Goal: Information Seeking & Learning: Find contact information

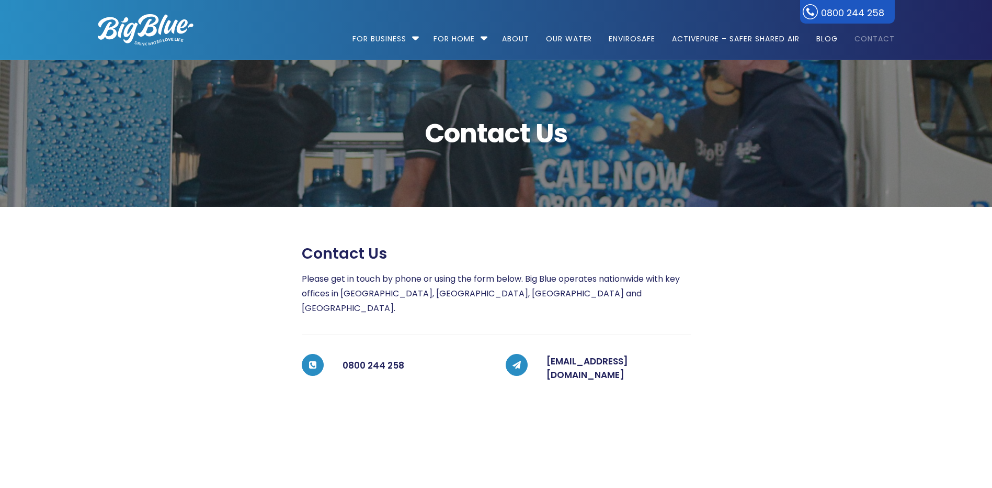
click at [870, 38] on link "Contact" at bounding box center [871, 33] width 48 height 67
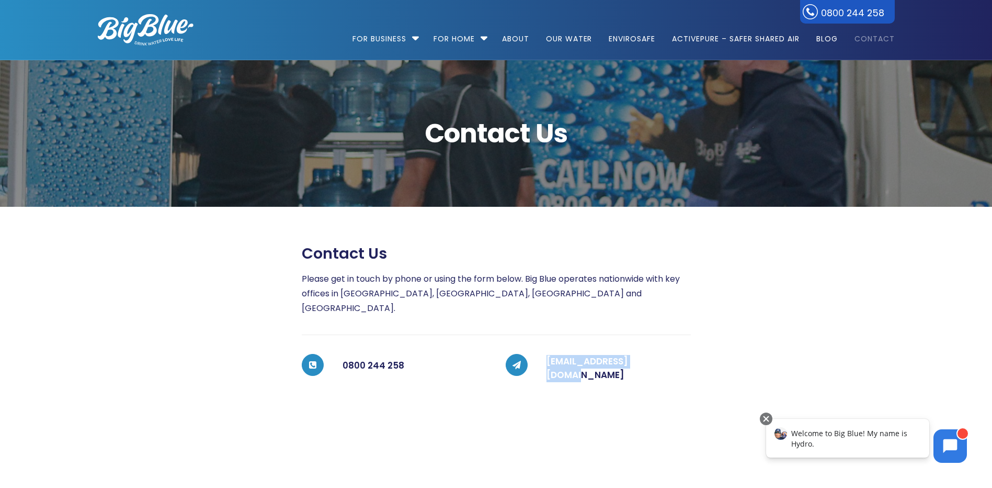
drag, startPoint x: 660, startPoint y: 351, endPoint x: 543, endPoint y: 358, distance: 117.4
click at [543, 358] on div "[EMAIL_ADDRESS][DOMAIN_NAME]" at bounding box center [609, 368] width 163 height 29
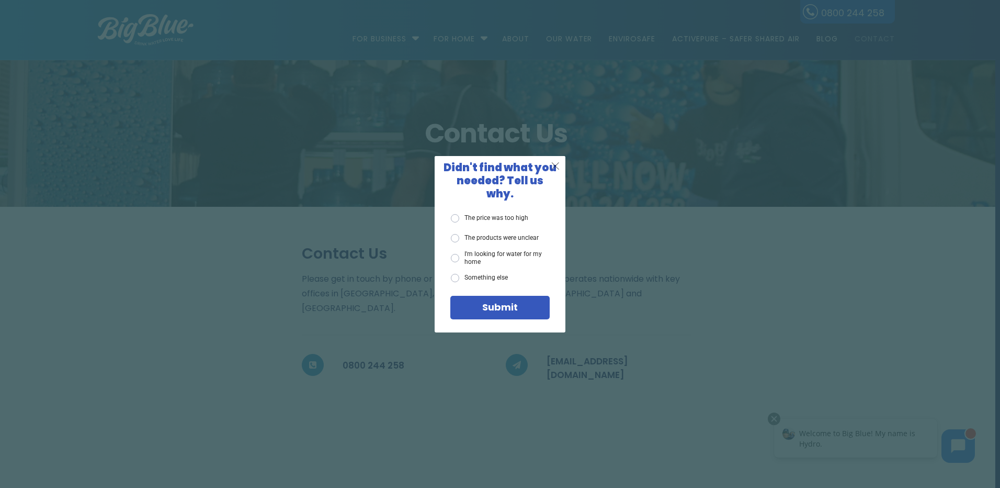
click at [554, 167] on span "X" at bounding box center [555, 165] width 9 height 13
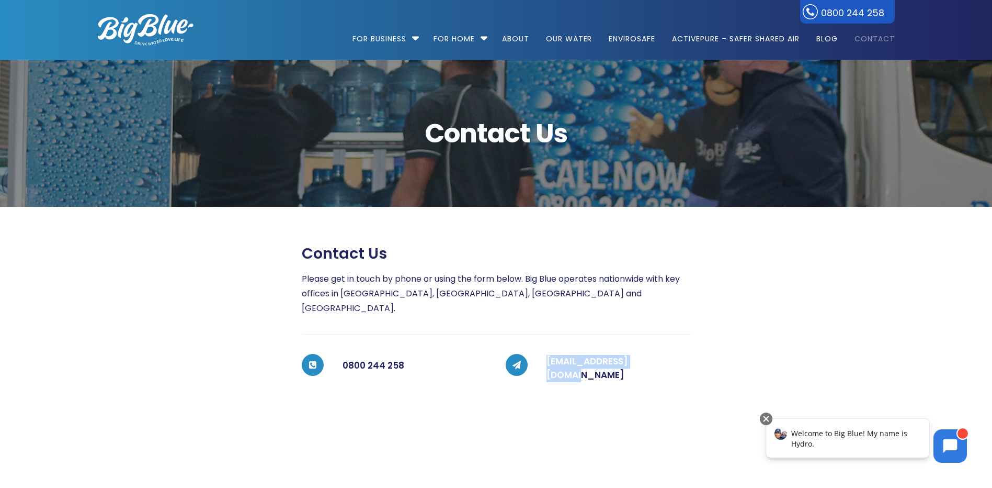
drag, startPoint x: 651, startPoint y: 352, endPoint x: 542, endPoint y: 354, distance: 108.8
click at [542, 354] on div "[EMAIL_ADDRESS][DOMAIN_NAME]" at bounding box center [609, 368] width 163 height 29
copy link "[EMAIL_ADDRESS][DOMAIN_NAME]"
